Goal: Task Accomplishment & Management: Manage account settings

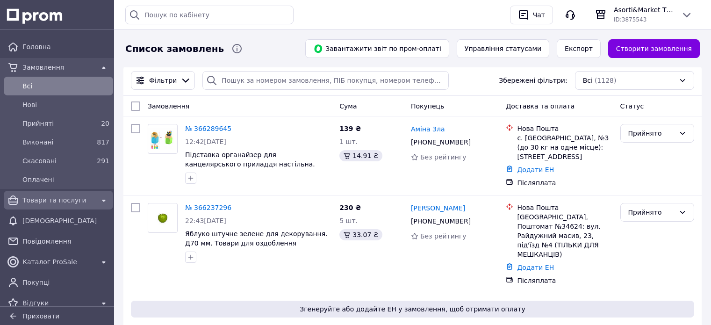
scroll to position [42, 0]
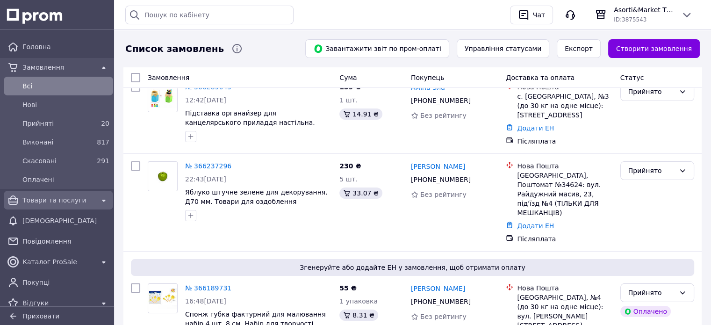
click at [50, 196] on span "Товари та послуги" at bounding box center [58, 199] width 72 height 9
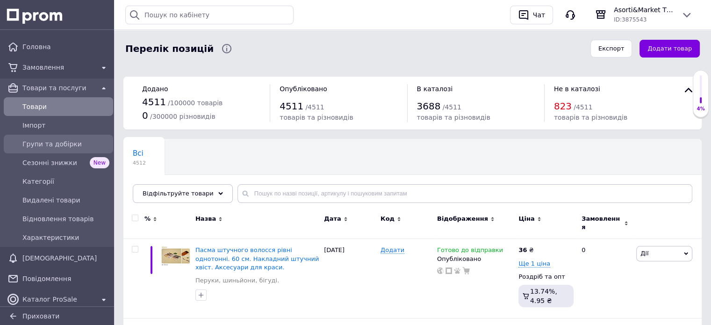
click at [52, 141] on span "Групи та добірки" at bounding box center [65, 143] width 87 height 9
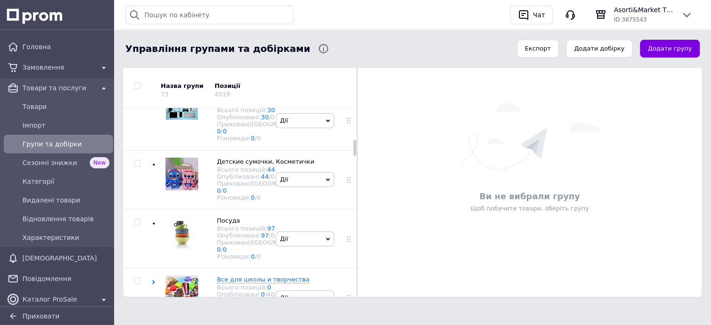
scroll to position [374, 0]
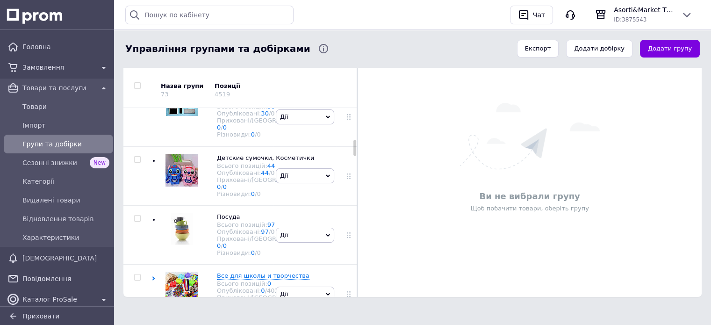
click at [226, 43] on span "Уютный дом" at bounding box center [237, 39] width 40 height 7
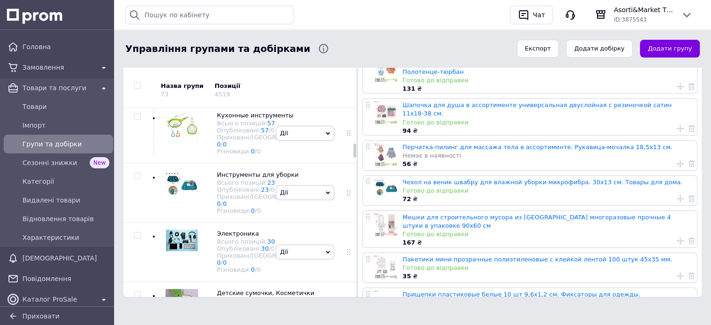
scroll to position [467, 0]
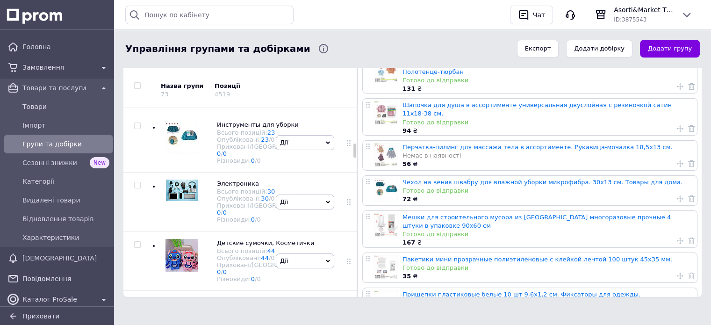
click at [235, 9] on span "Полотенца, салфетки, губки" at bounding box center [263, 5] width 92 height 7
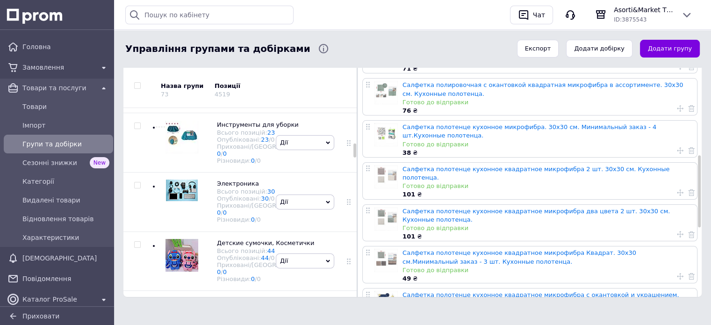
scroll to position [563, 0]
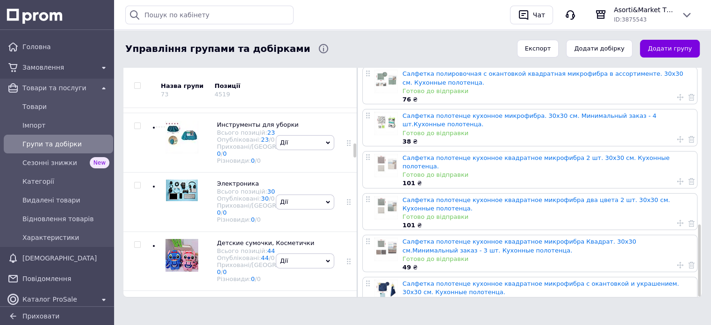
click at [441, 324] on icon at bounding box center [439, 328] width 7 height 7
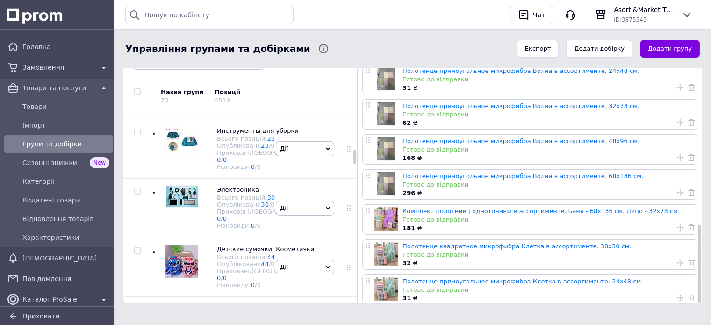
scroll to position [111, 0]
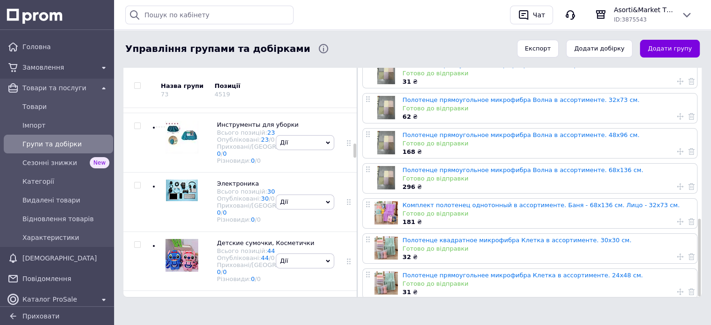
click at [486, 309] on icon at bounding box center [485, 312] width 7 height 7
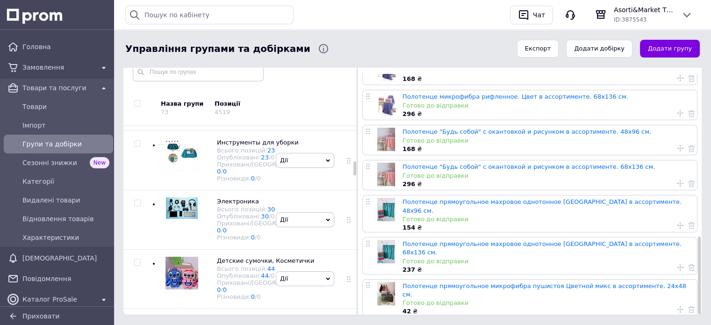
scroll to position [93, 0]
click at [504, 324] on icon at bounding box center [506, 330] width 7 height 3
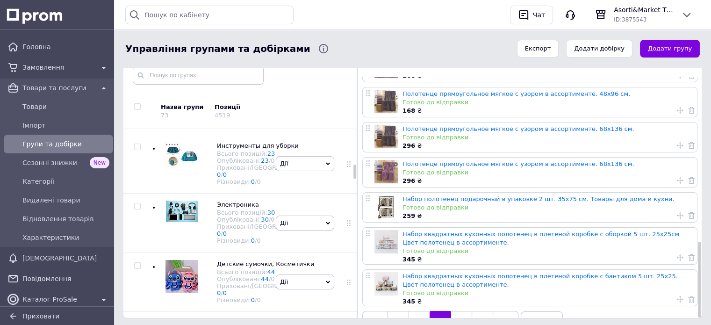
scroll to position [111, 0]
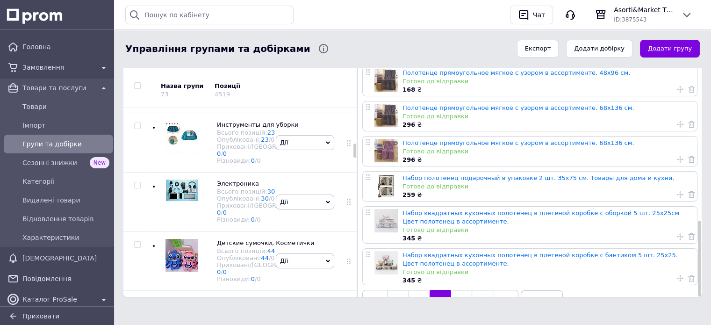
click at [505, 296] on icon at bounding box center [506, 299] width 7 height 7
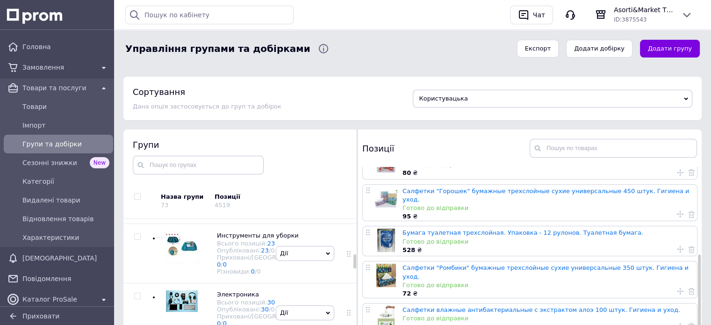
scroll to position [269, 0]
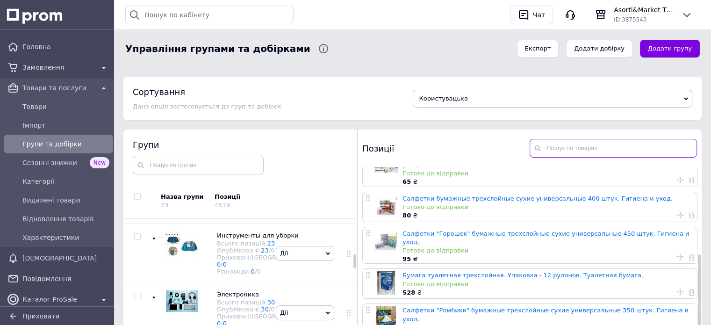
drag, startPoint x: 570, startPoint y: 144, endPoint x: 562, endPoint y: 122, distance: 23.4
click at [570, 143] on input "text" at bounding box center [613, 148] width 167 height 19
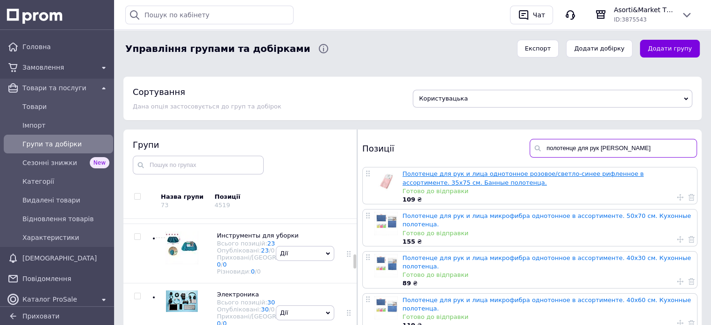
type input "полотенце для рук [PERSON_NAME]"
